Goal: Communication & Community: Ask a question

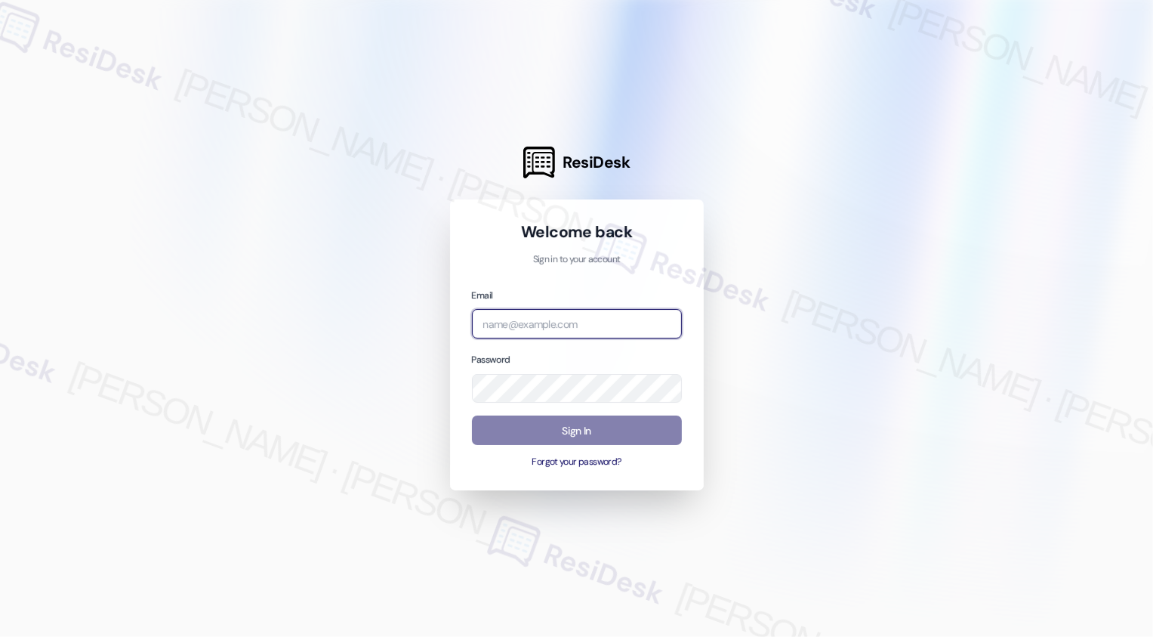
click at [532, 325] on input "email" at bounding box center [577, 323] width 210 height 29
type input "automated-surveys-venture_communities-[PERSON_NAME].[PERSON_NAME]@venture_[DOMA…"
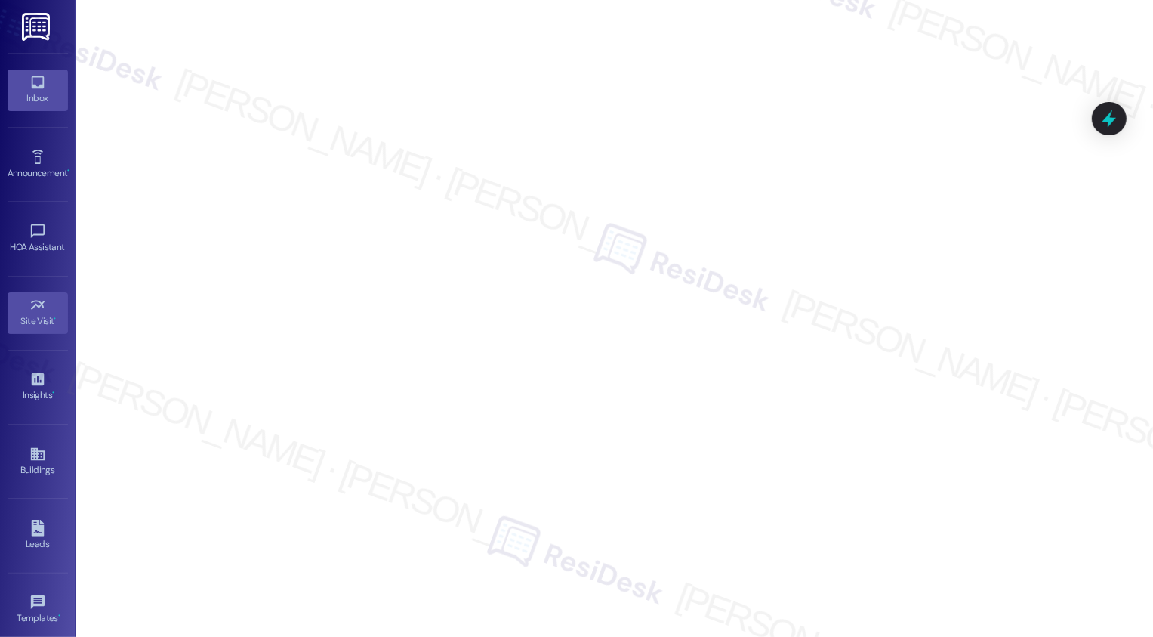
click at [33, 97] on div "Inbox" at bounding box center [38, 98] width 76 height 15
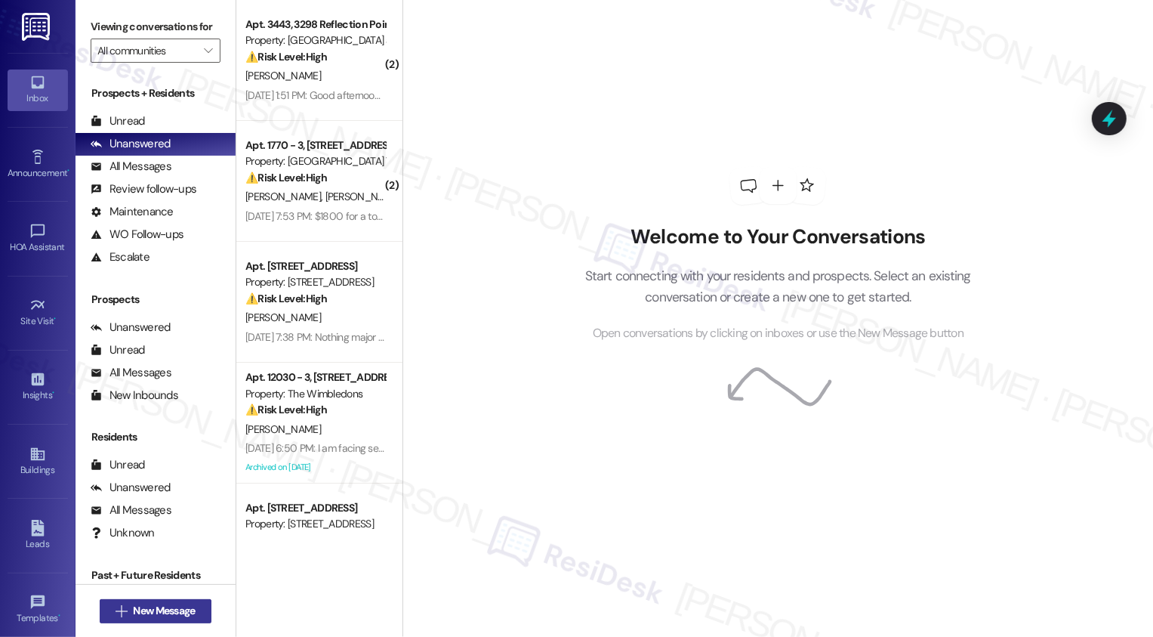
click at [150, 606] on span "New Message" at bounding box center [164, 611] width 62 height 16
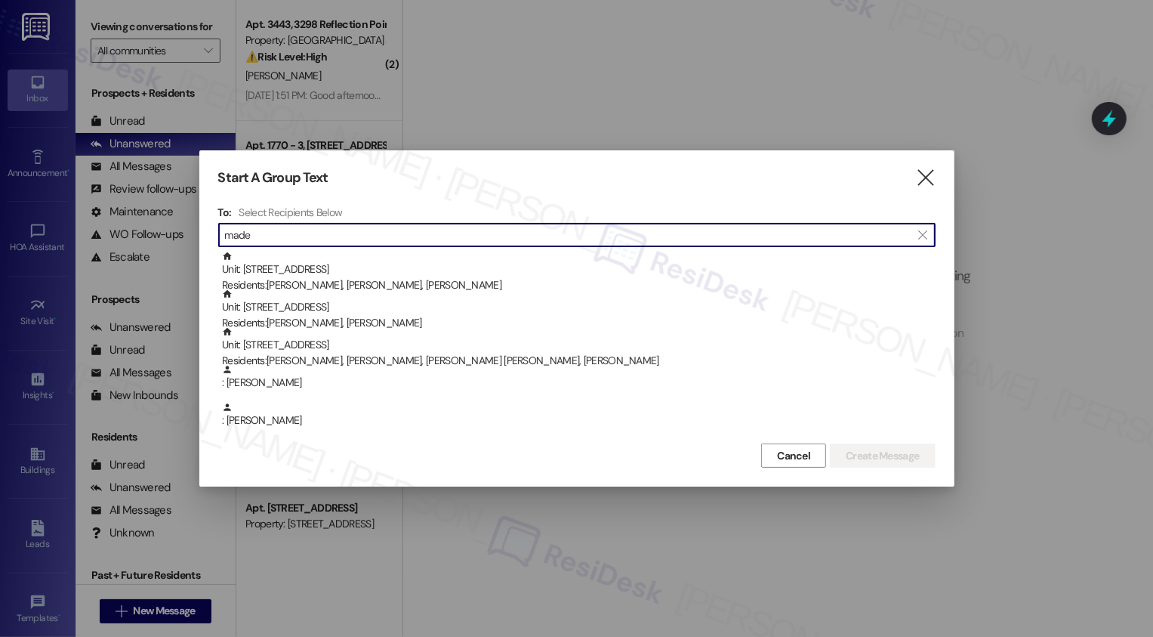
type input "made"
click at [799, 453] on span "Cancel" at bounding box center [793, 456] width 33 height 16
